Goal: Information Seeking & Learning: Learn about a topic

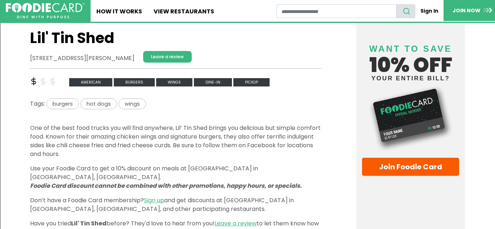
scroll to position [188, 0]
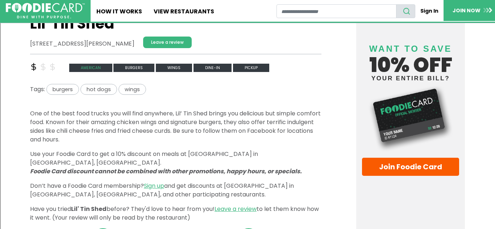
click at [101, 69] on span "american" at bounding box center [90, 68] width 43 height 8
click at [141, 66] on span "burgers" at bounding box center [134, 68] width 41 height 8
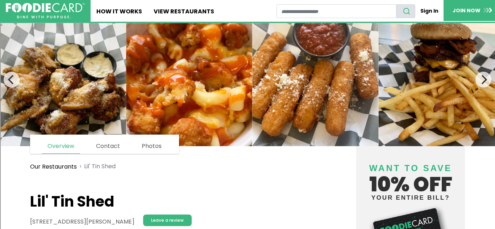
scroll to position [0, 0]
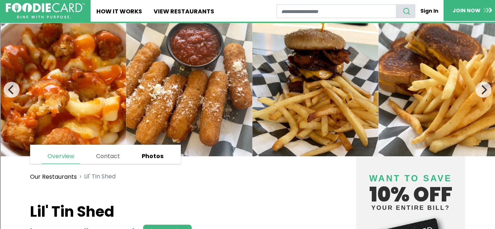
click at [163, 154] on link "Photos" at bounding box center [152, 156] width 33 height 14
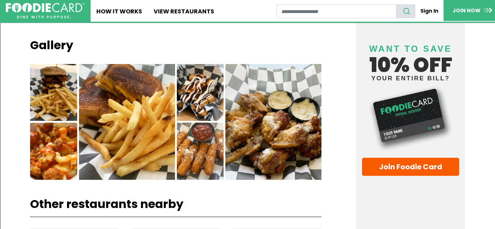
scroll to position [548, 0]
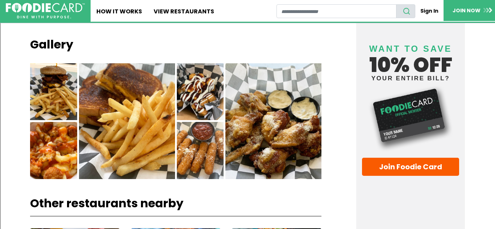
click at [240, 126] on img at bounding box center [273, 121] width 96 height 116
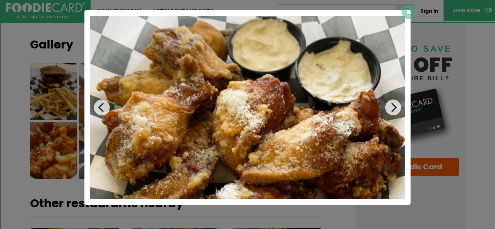
click at [46, 67] on div "×" at bounding box center [247, 114] width 495 height 229
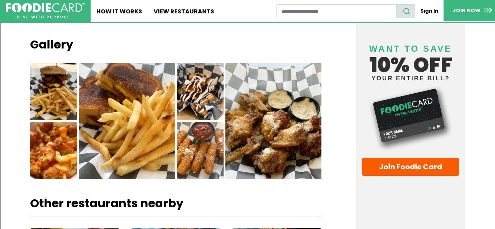
click at [46, 67] on img at bounding box center [53, 91] width 47 height 57
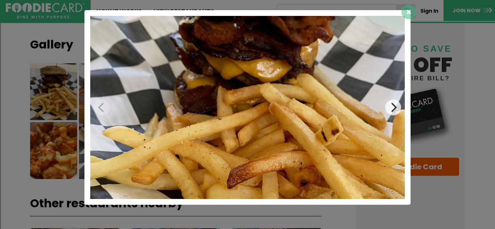
click at [54, 67] on div "×" at bounding box center [247, 114] width 495 height 229
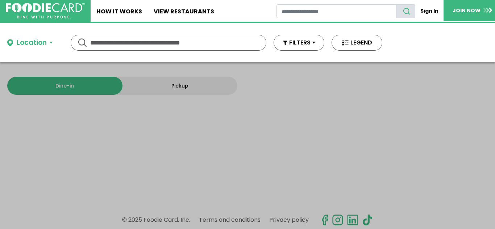
type input "********"
